Goal: Information Seeking & Learning: Compare options

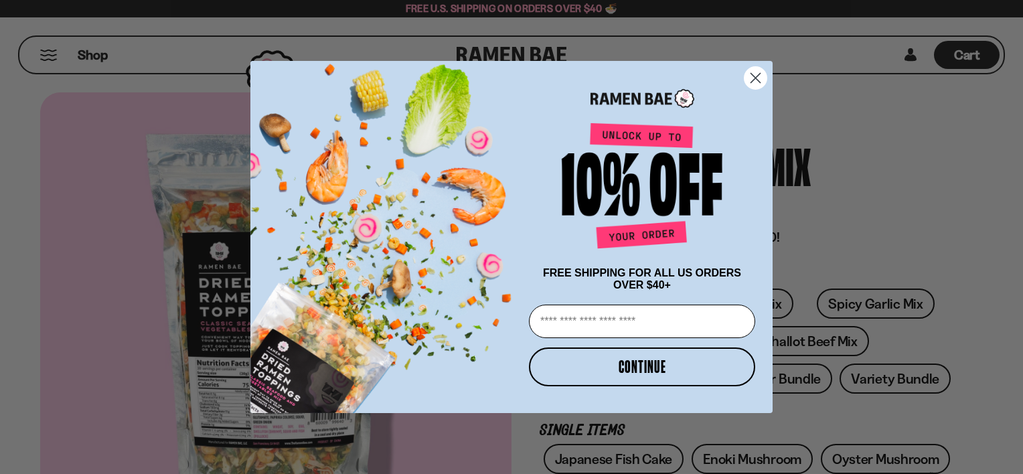
click at [745, 80] on icon "Close dialog" at bounding box center [755, 77] width 23 height 23
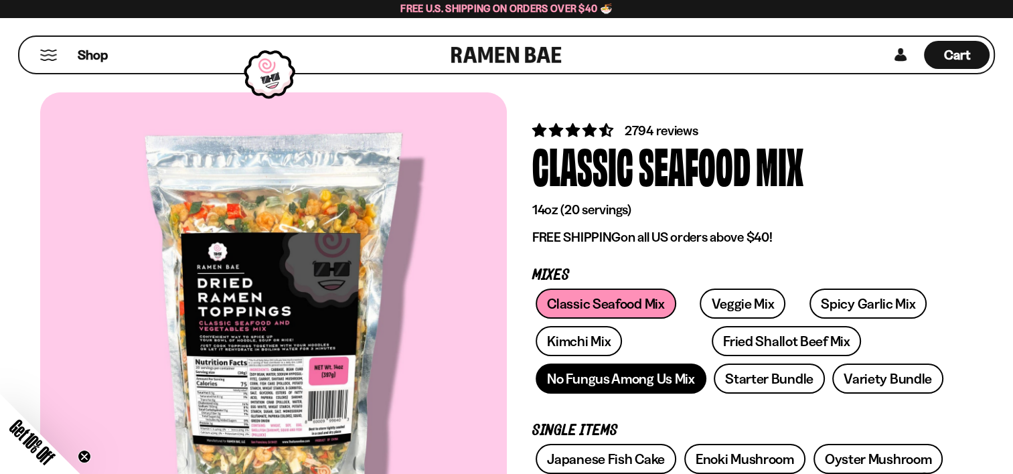
click at [652, 383] on link "No Fungus Among Us Mix" at bounding box center [621, 379] width 170 height 30
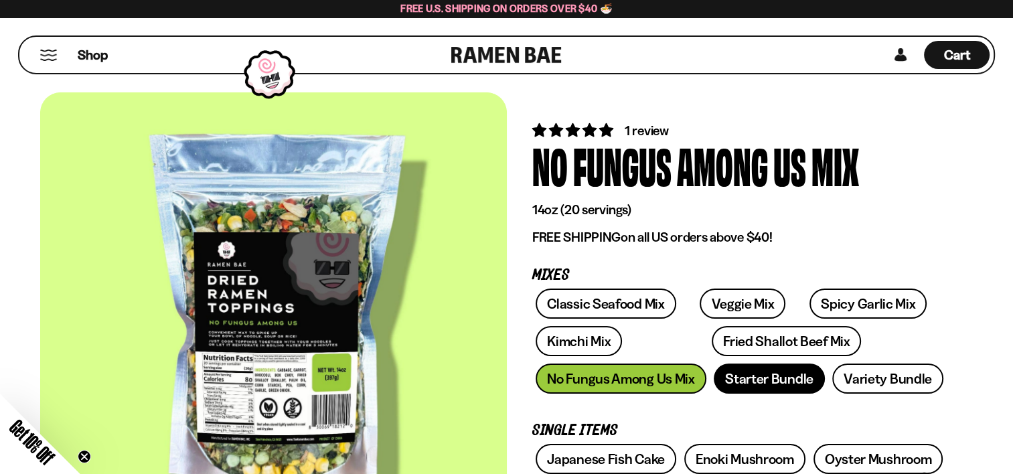
click at [781, 370] on link "Starter Bundle" at bounding box center [769, 379] width 111 height 30
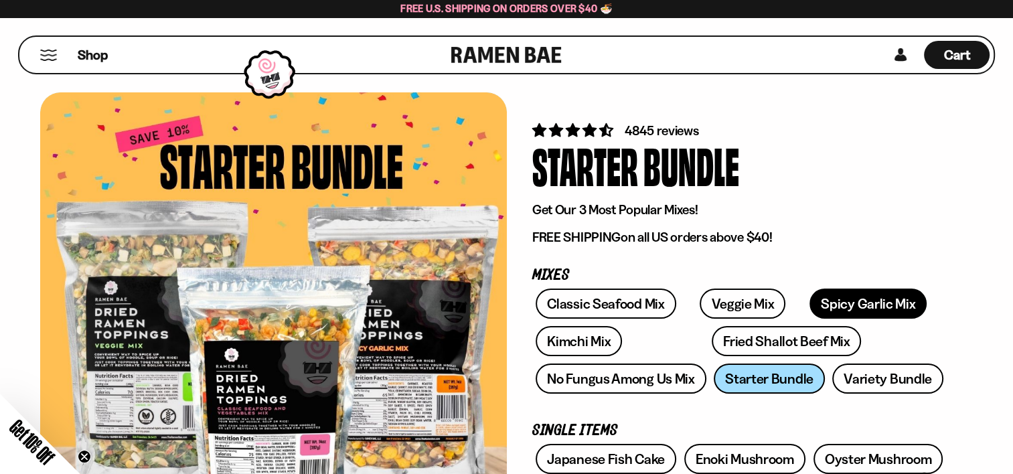
click at [846, 296] on link "Spicy Garlic Mix" at bounding box center [868, 304] width 117 height 30
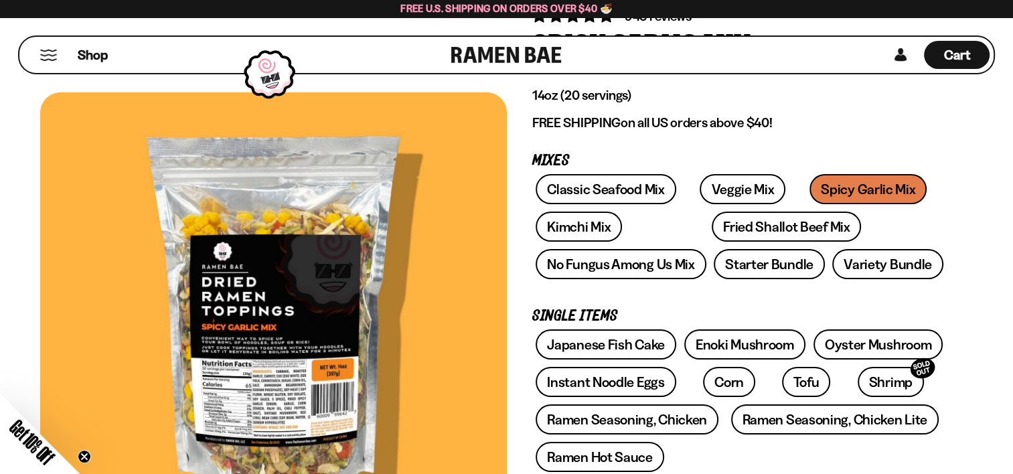
scroll to position [134, 0]
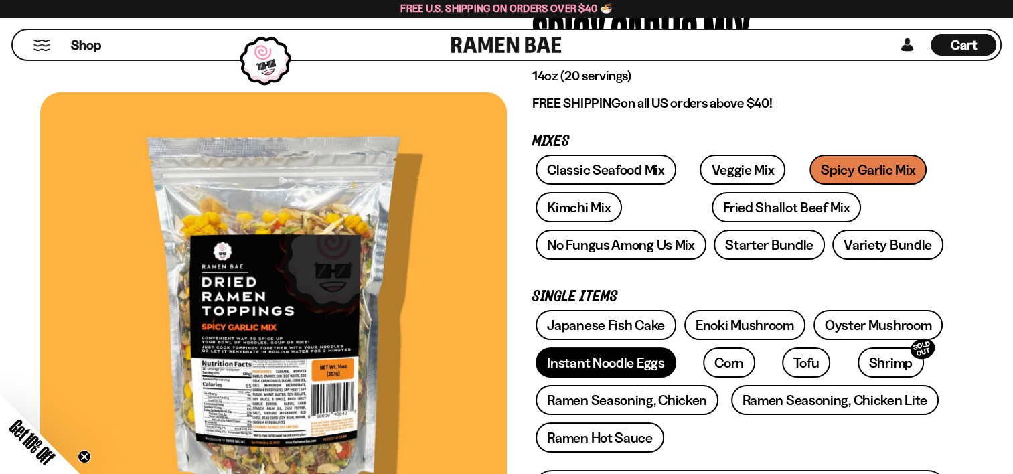
click at [601, 366] on link "Instant Noodle Eggs" at bounding box center [606, 363] width 140 height 30
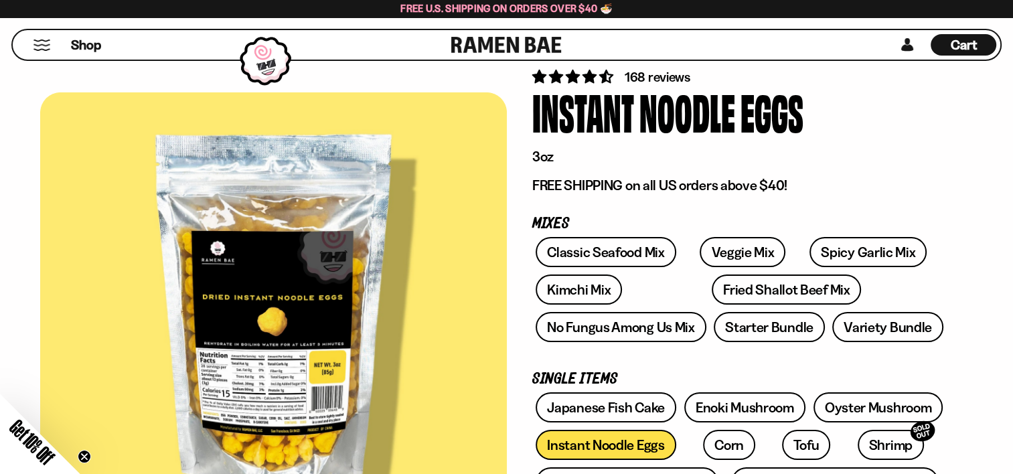
scroll to position [268, 0]
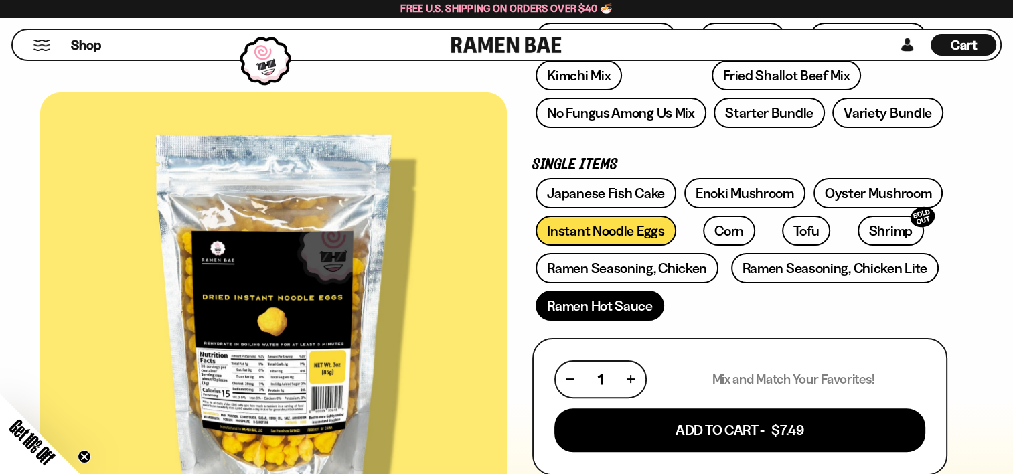
click at [616, 313] on link "Ramen Hot Sauce" at bounding box center [600, 306] width 129 height 30
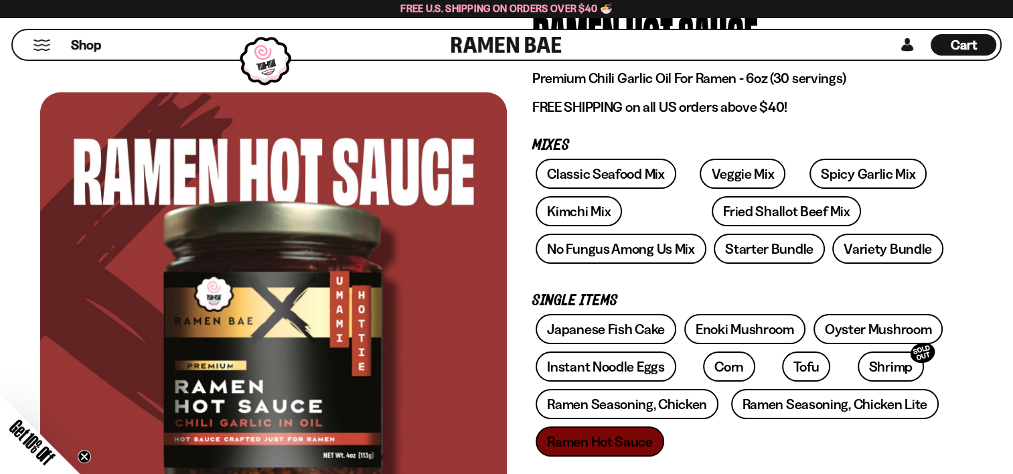
scroll to position [134, 0]
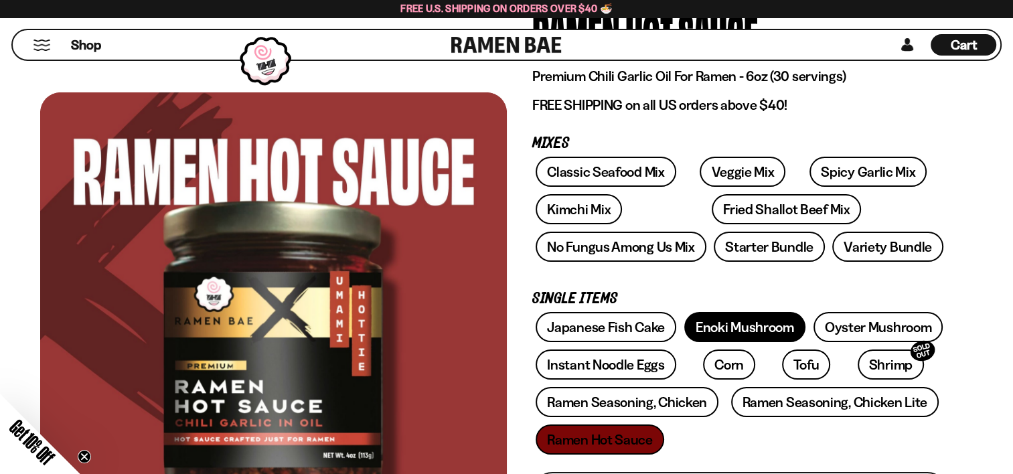
click at [781, 323] on link "Enoki Mushroom" at bounding box center [744, 327] width 121 height 30
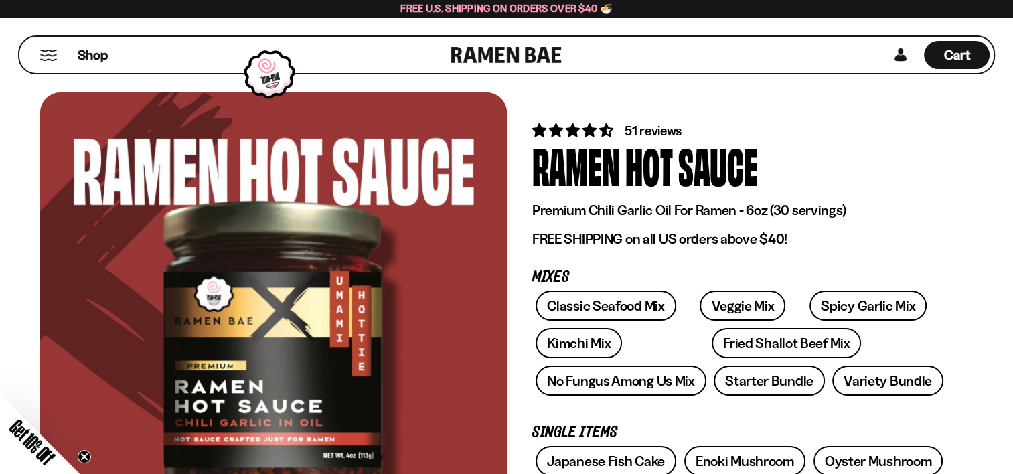
scroll to position [134, 0]
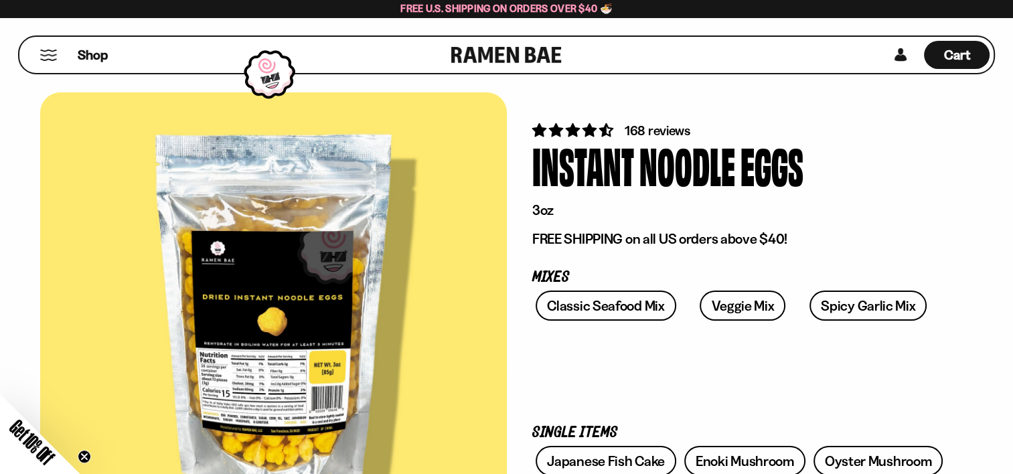
scroll to position [268, 0]
